Goal: Find contact information: Find contact information

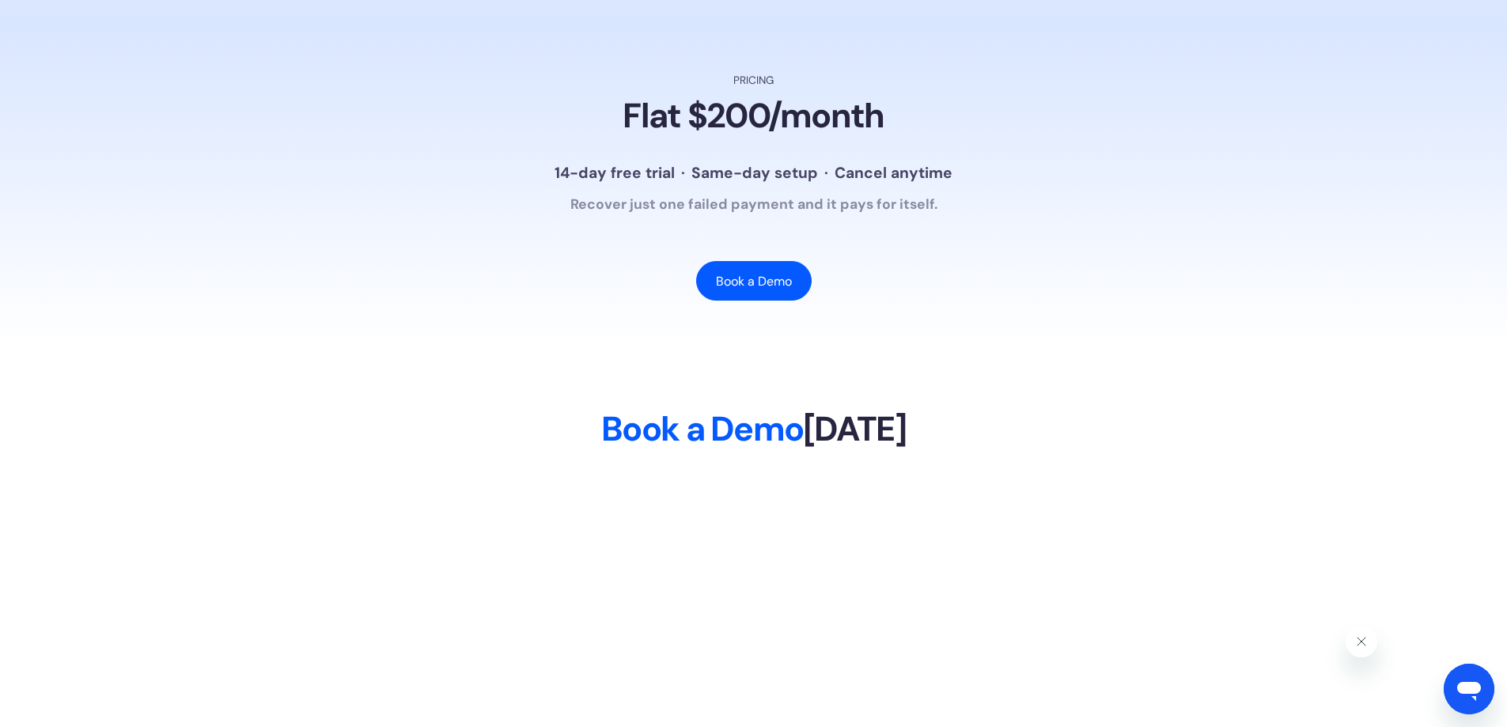
scroll to position [3973, 0]
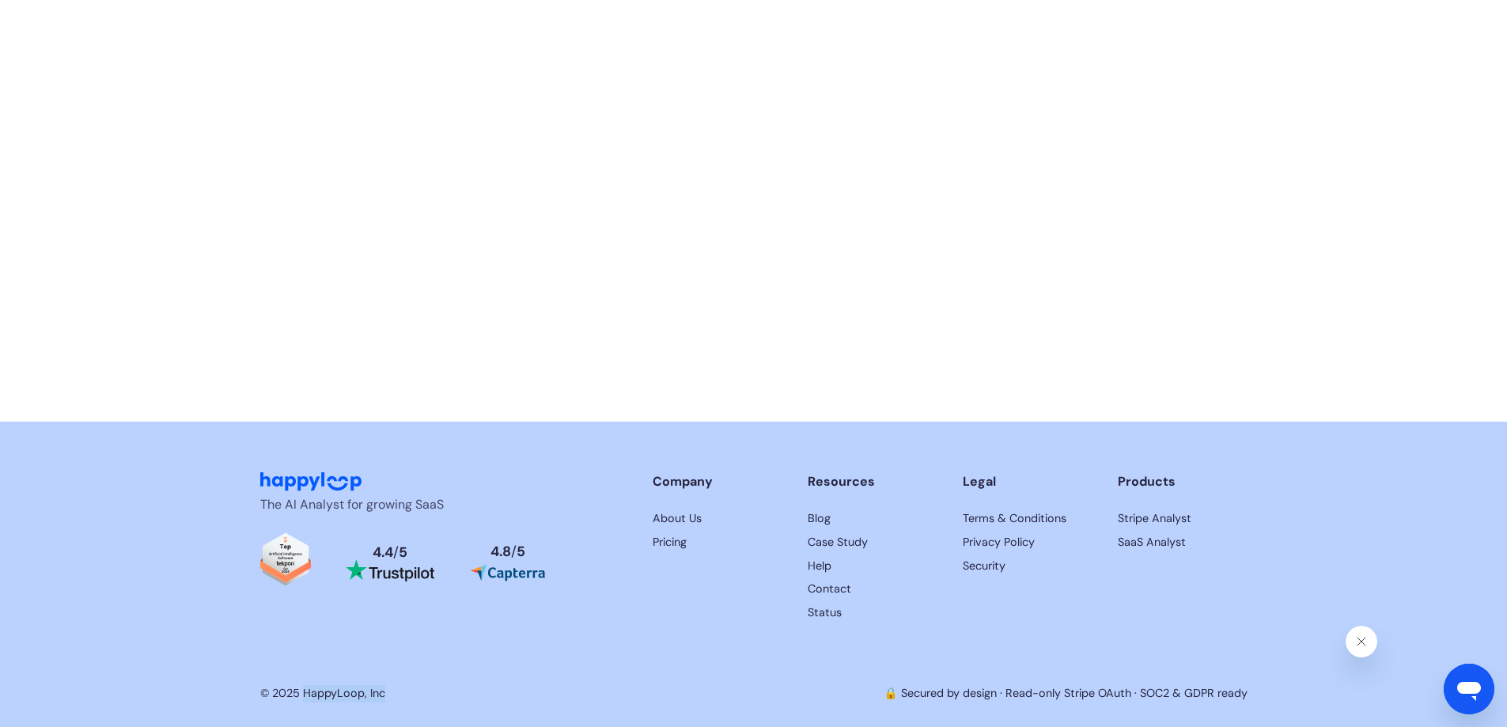
drag, startPoint x: 389, startPoint y: 698, endPoint x: 303, endPoint y: 692, distance: 86.4
click at [303, 692] on div "© 2025 HappyLoop, Inc 🔒 Secured by design · Read-only Stripe OAuth · SOC2 & GDP…" at bounding box center [753, 693] width 987 height 17
copy div "HappyLoop, Inc"
click at [663, 514] on link "About Us" at bounding box center [717, 518] width 130 height 17
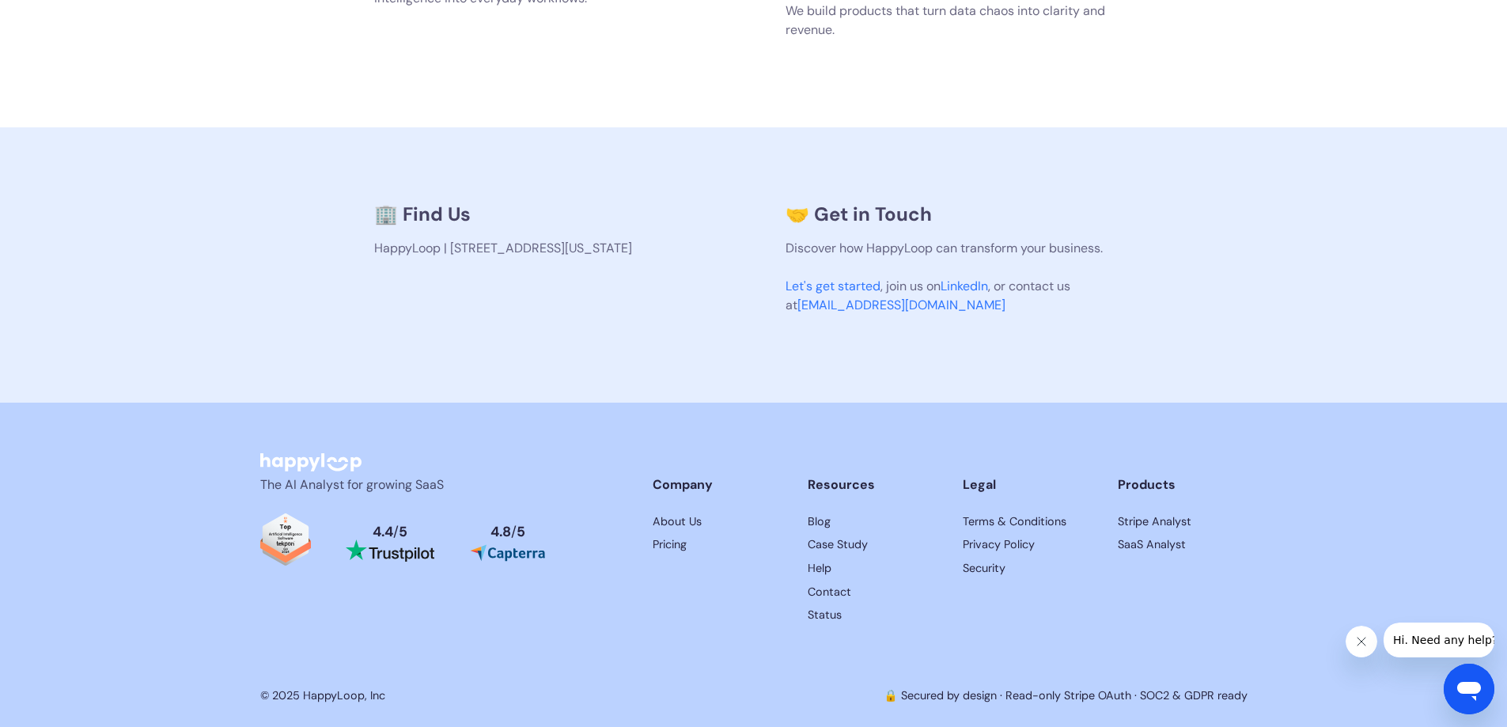
scroll to position [1104, 0]
click at [845, 592] on link "Contact" at bounding box center [872, 589] width 130 height 17
drag, startPoint x: 542, startPoint y: 272, endPoint x: 377, endPoint y: 242, distance: 167.2
click at [377, 242] on p "HappyLoop | [STREET_ADDRESS][US_STATE]" at bounding box center [548, 245] width 348 height 19
click at [685, 513] on link "About Us" at bounding box center [717, 519] width 130 height 17
